Goal: Transaction & Acquisition: Purchase product/service

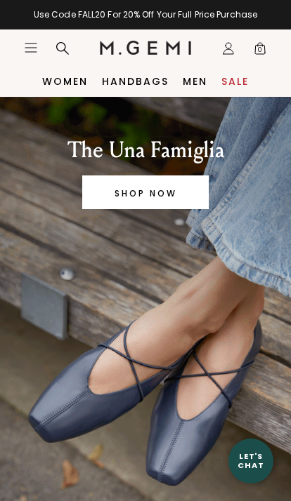
click at [34, 46] on icon "Icons/20x20/hamburger@2x" at bounding box center [31, 48] width 14 height 14
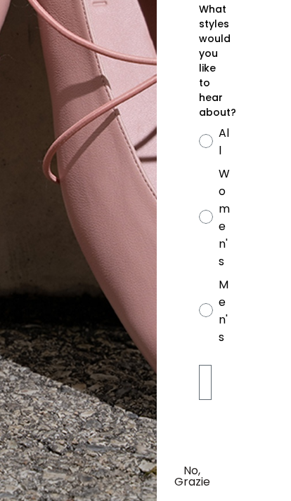
scroll to position [0, 119]
click at [190, 472] on button "No, Grazie" at bounding box center [192, 476] width 62 height 35
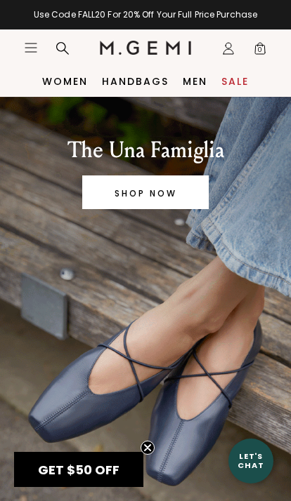
click at [29, 47] on icon "Icons/20x20/hamburger@2x" at bounding box center [31, 48] width 14 height 14
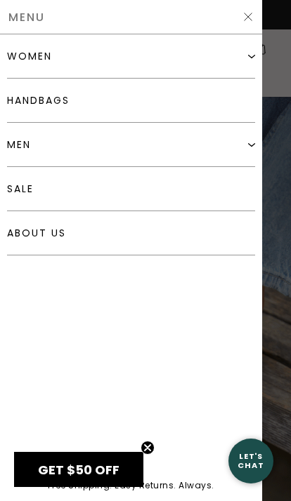
click at [244, 58] on div "women" at bounding box center [131, 56] width 248 height 44
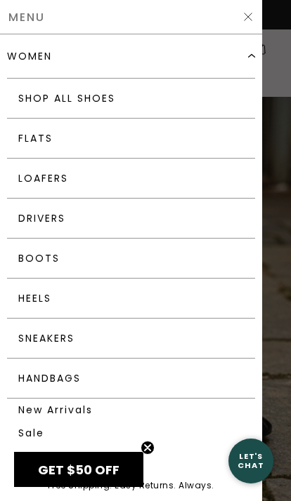
click at [55, 183] on link "Loafers" at bounding box center [131, 179] width 248 height 40
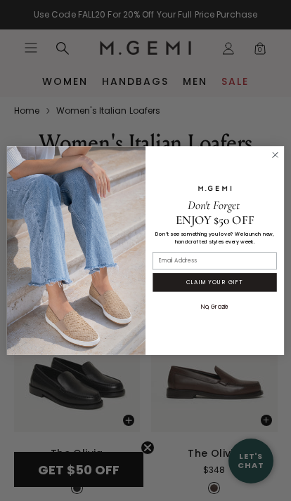
scroll to position [1, 0]
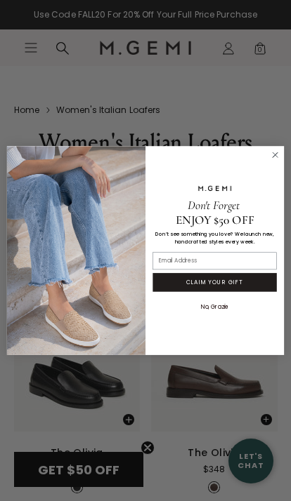
click at [280, 160] on circle "Close dialog" at bounding box center [274, 154] width 11 height 11
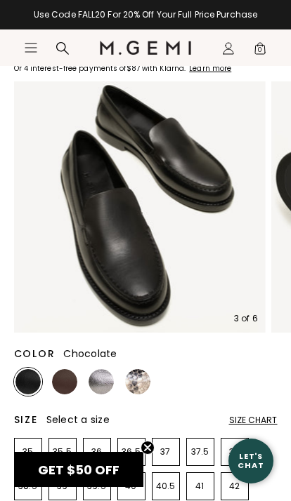
click at [66, 373] on img at bounding box center [64, 381] width 25 height 25
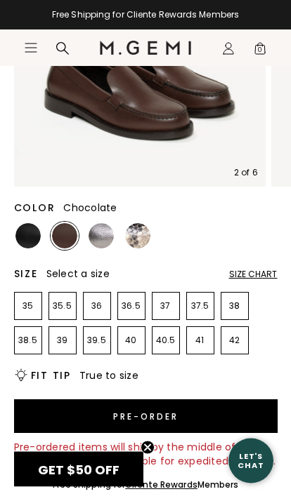
scroll to position [260, 0]
click at [29, 233] on img at bounding box center [27, 235] width 25 height 25
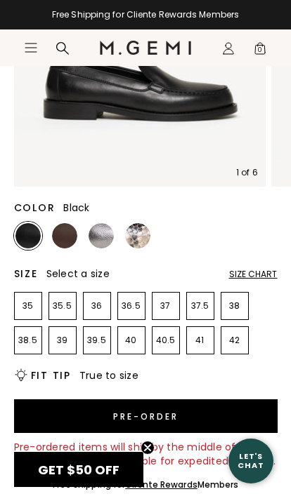
click at [265, 274] on div "Size Chart" at bounding box center [253, 274] width 48 height 11
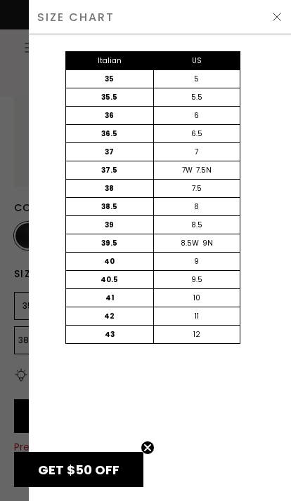
click at [279, 21] on img at bounding box center [276, 16] width 11 height 11
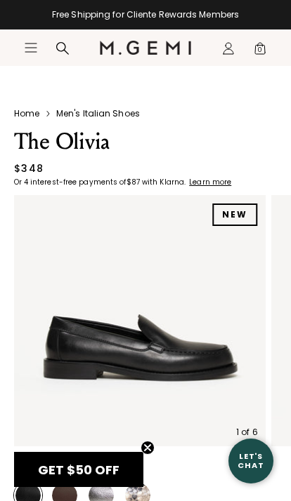
scroll to position [260, 0]
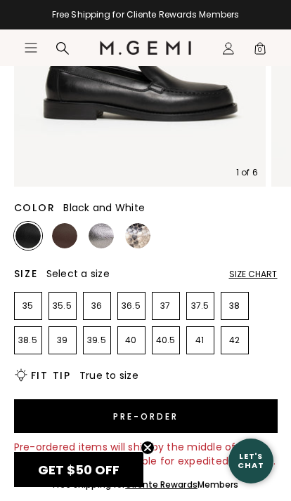
click at [147, 235] on img at bounding box center [137, 235] width 25 height 25
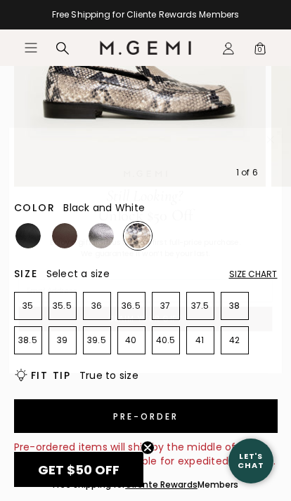
click at [265, 143] on circle "Close dialog" at bounding box center [269, 139] width 15 height 15
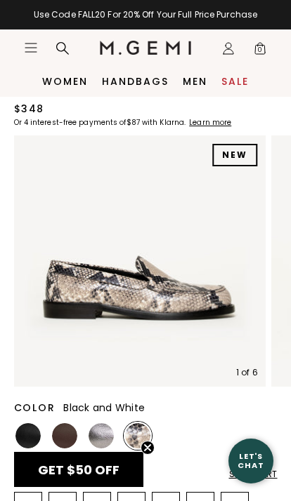
scroll to position [46, 0]
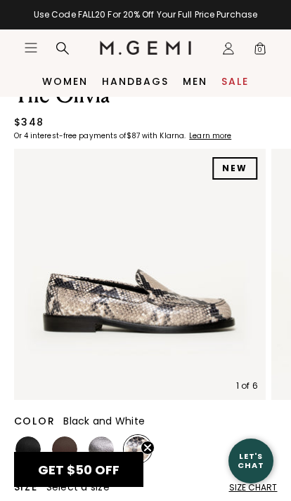
click at [29, 41] on icon "Icons/20x20/hamburger@2x" at bounding box center [31, 48] width 14 height 14
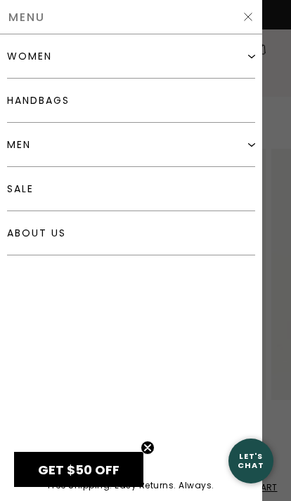
click at [250, 53] on img at bounding box center [251, 56] width 7 height 7
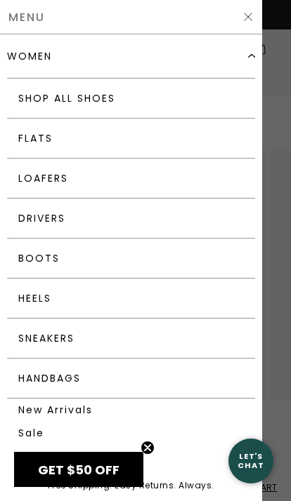
click at [39, 138] on link "Flats" at bounding box center [131, 139] width 248 height 40
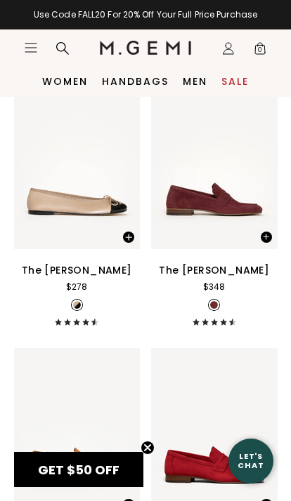
scroll to position [6831, 0]
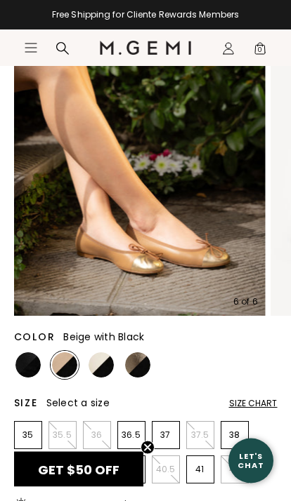
scroll to position [139, 0]
click at [102, 367] on img at bounding box center [100, 364] width 25 height 25
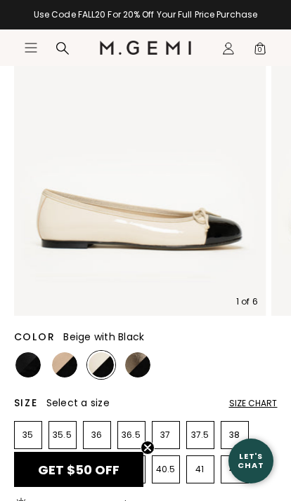
click at [67, 363] on img at bounding box center [64, 364] width 25 height 25
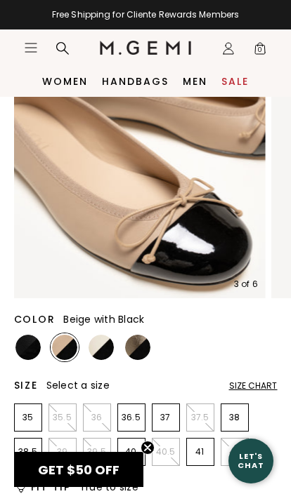
scroll to position [157, 0]
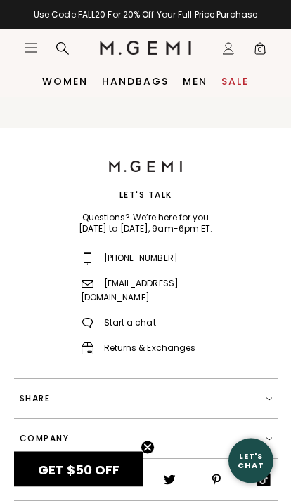
scroll to position [1691, 0]
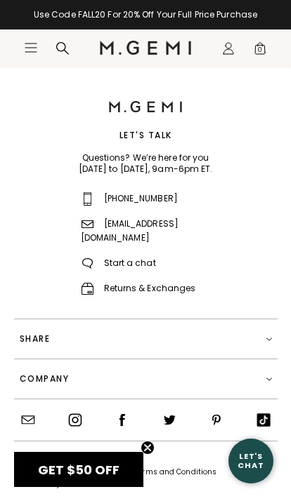
click at [32, 51] on icon "Icons/20x20/hamburger@2x" at bounding box center [31, 48] width 14 height 14
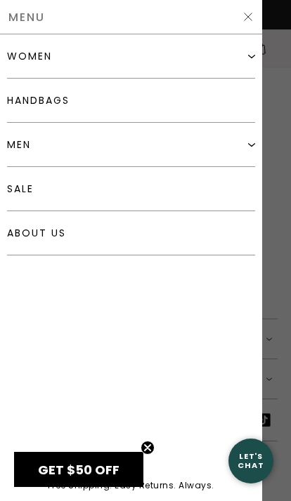
click at [252, 57] on img at bounding box center [251, 56] width 7 height 7
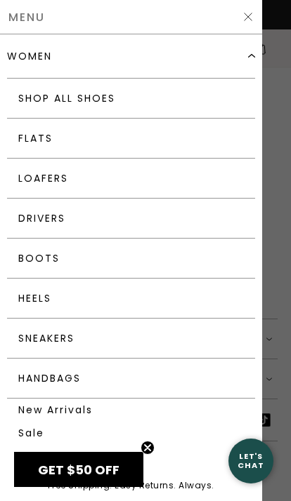
click at [60, 146] on link "Flats" at bounding box center [131, 139] width 248 height 40
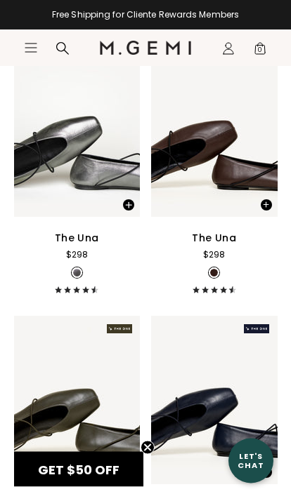
scroll to position [4547, 0]
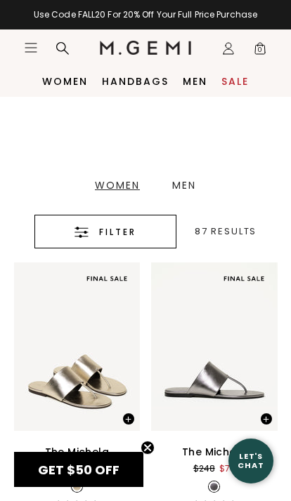
scroll to position [149, 0]
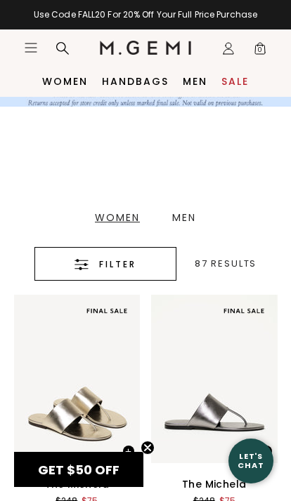
click at [127, 264] on span "Filter" at bounding box center [117, 264] width 37 height 17
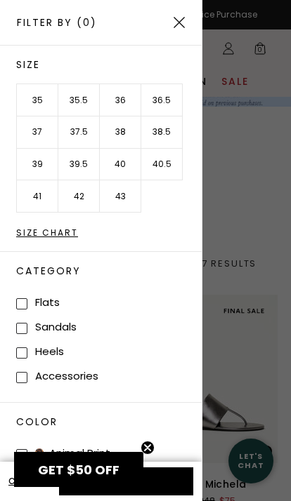
scroll to position [0, 0]
click at [84, 199] on li "42" at bounding box center [78, 196] width 41 height 32
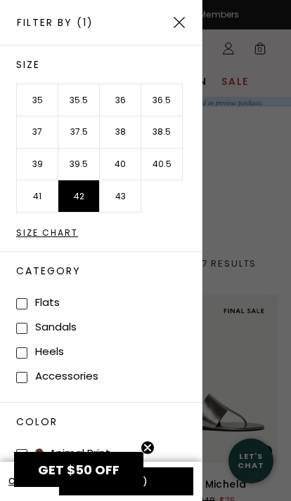
click at [129, 191] on li "43" at bounding box center [120, 196] width 41 height 32
click at [28, 200] on li "41" at bounding box center [37, 196] width 41 height 32
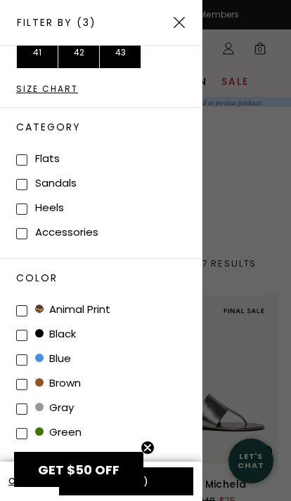
scroll to position [207, 0]
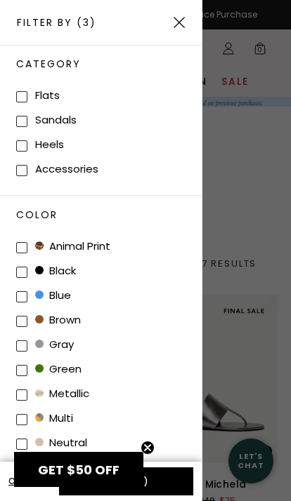
click at [149, 440] on li "neutral" at bounding box center [108, 442] width 185 height 25
click at [152, 446] on circle "Close teaser" at bounding box center [147, 447] width 13 height 13
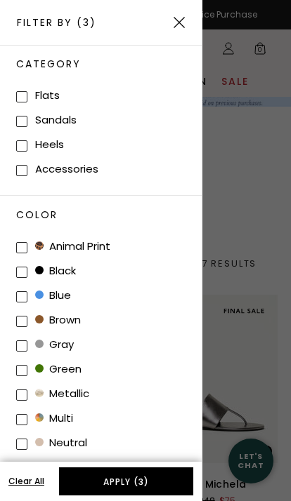
click at [140, 478] on button "Apply (3)" at bounding box center [126, 481] width 134 height 28
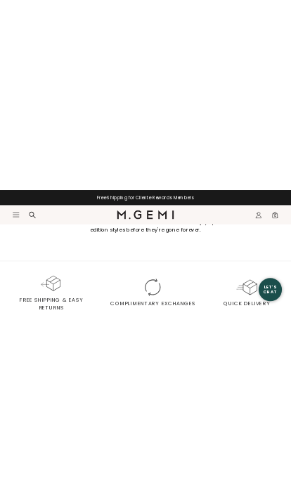
scroll to position [3816, 0]
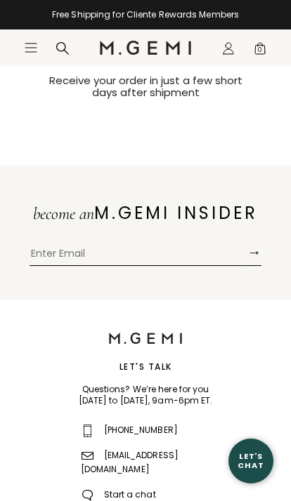
click at [30, 48] on icon "Icons/20x20/hamburger@2x" at bounding box center [31, 48] width 14 height 14
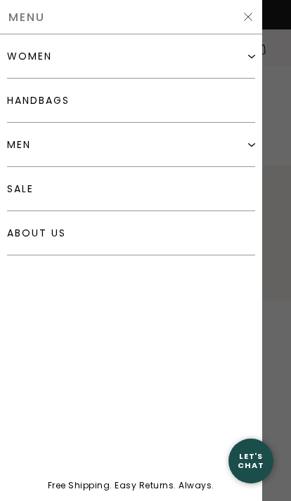
click at [239, 146] on div "men" at bounding box center [131, 145] width 248 height 44
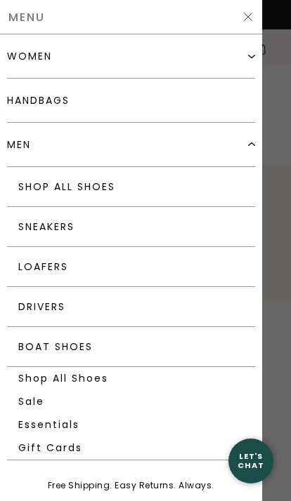
click at [61, 262] on link "Loafers" at bounding box center [131, 267] width 248 height 40
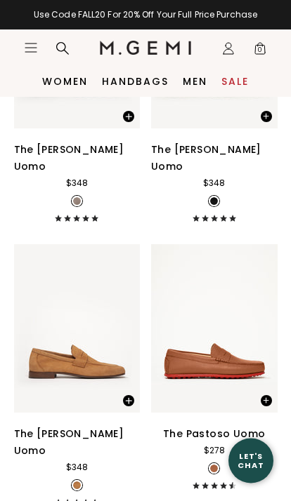
scroll to position [1871, 0]
click at [36, 48] on icon "Open site menu" at bounding box center [30, 48] width 11 height 8
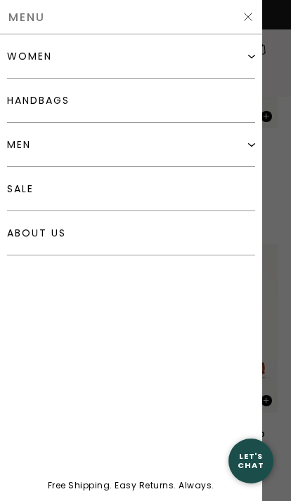
click at [248, 147] on img at bounding box center [251, 144] width 7 height 7
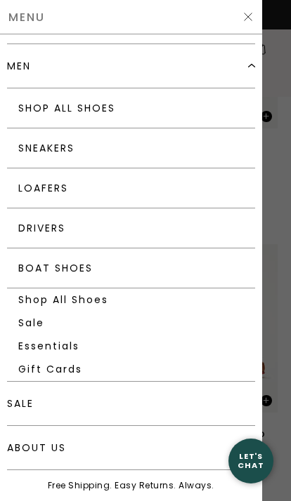
scroll to position [79, 0]
click at [25, 402] on link "sale" at bounding box center [131, 404] width 248 height 44
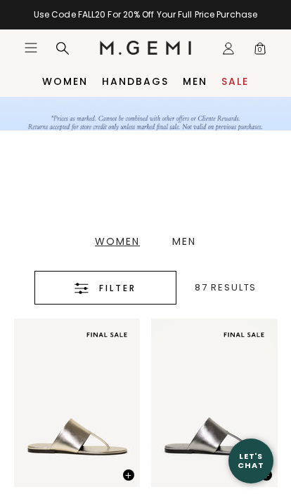
scroll to position [120, 0]
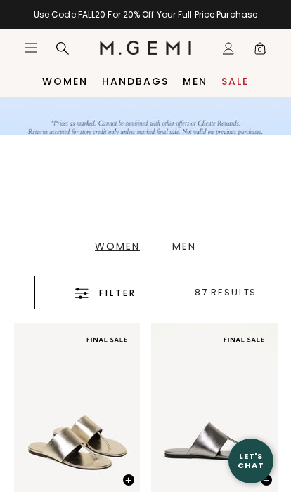
click at [189, 244] on div "Men" at bounding box center [184, 246] width 24 height 10
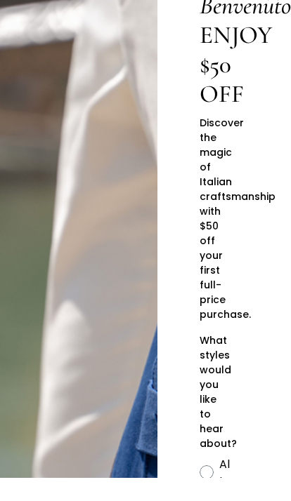
scroll to position [415, 0]
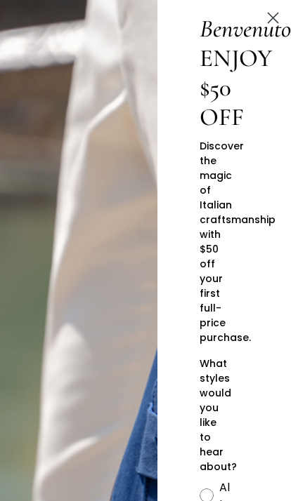
click at [270, 18] on circle "Close dialog" at bounding box center [272, 17] width 23 height 23
